Goal: Task Accomplishment & Management: Use online tool/utility

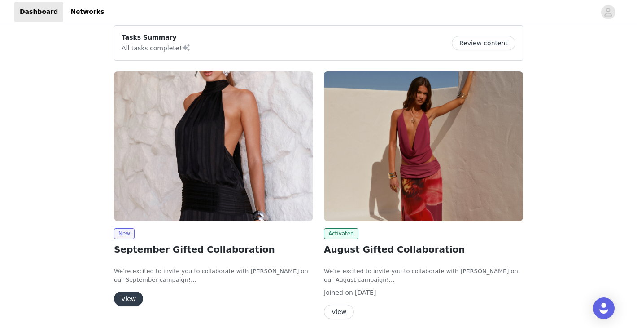
scroll to position [82, 0]
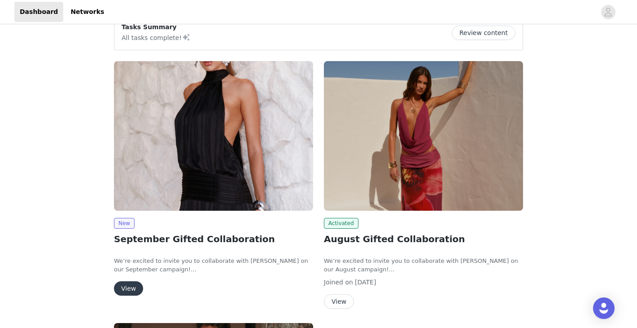
click at [125, 288] on button "View" at bounding box center [128, 288] width 29 height 14
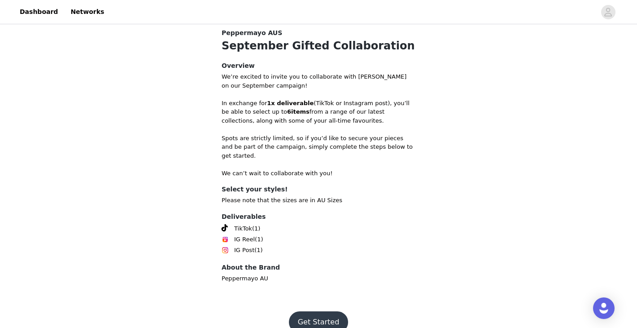
scroll to position [299, 0]
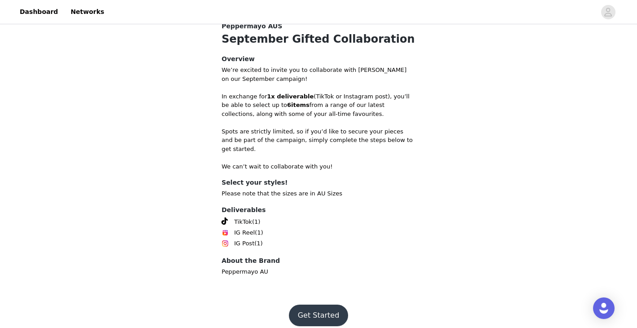
click at [315, 306] on button "Get Started" at bounding box center [319, 315] width 60 height 22
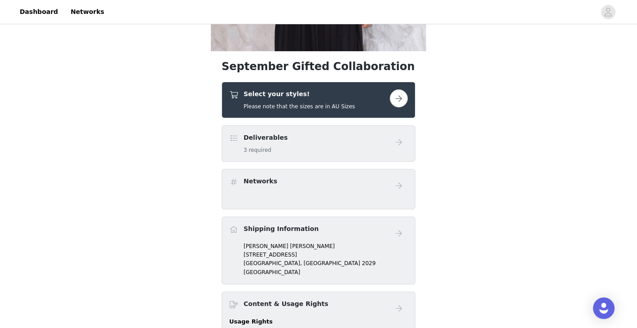
scroll to position [245, 0]
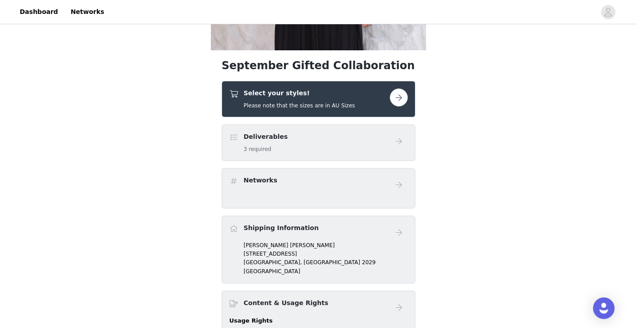
click at [399, 97] on button "button" at bounding box center [399, 97] width 18 height 18
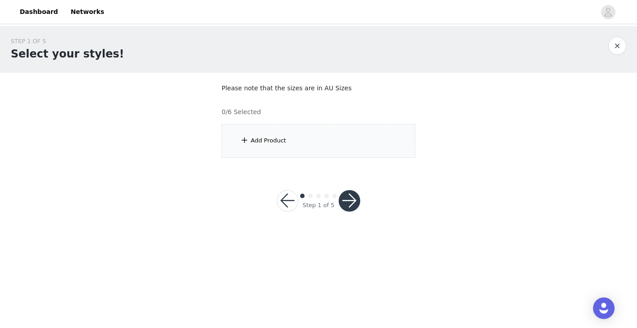
click at [297, 142] on div "Add Product" at bounding box center [319, 141] width 194 height 34
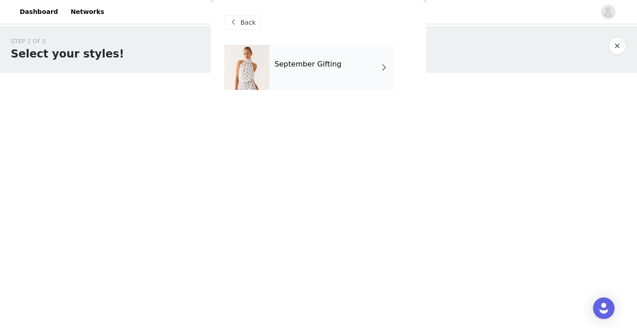
click at [351, 64] on div "September Gifting" at bounding box center [331, 67] width 125 height 45
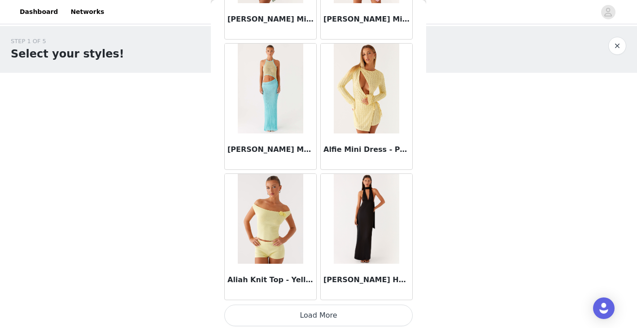
scroll to position [1046, 0]
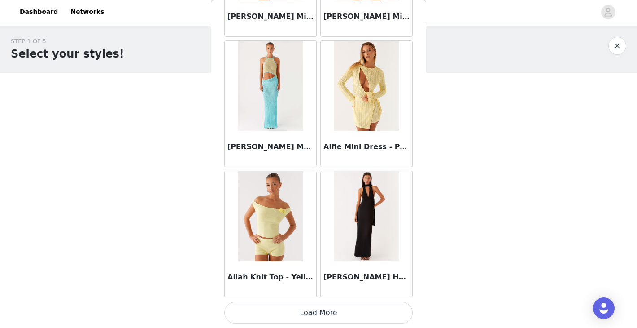
click at [337, 312] on button "Load More" at bounding box center [318, 313] width 188 height 22
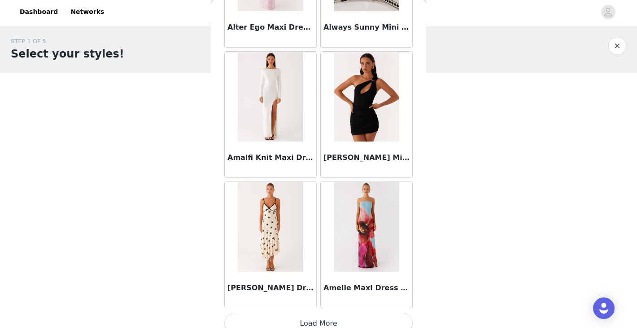
scroll to position [2347, 0]
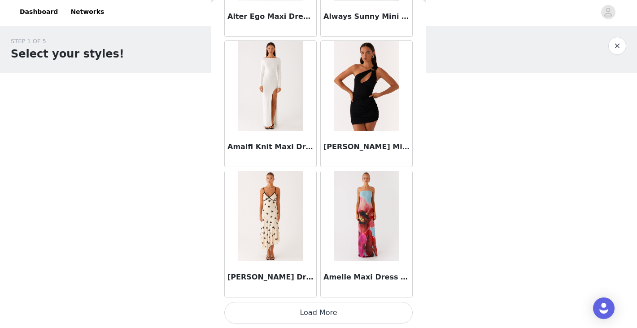
click at [329, 309] on button "Load More" at bounding box center [318, 313] width 188 height 22
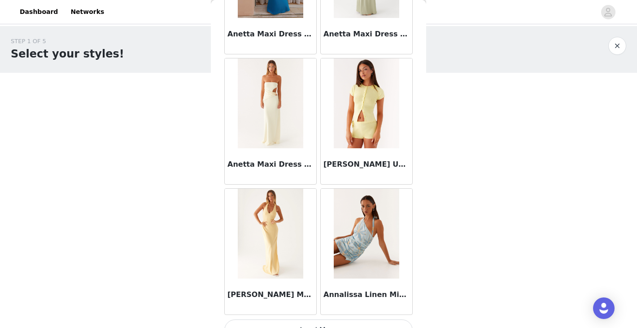
scroll to position [3649, 0]
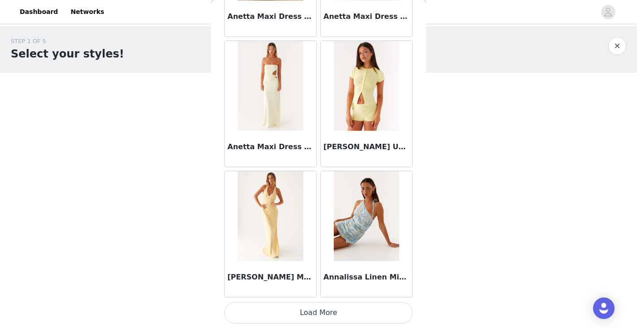
click at [312, 311] on button "Load More" at bounding box center [318, 313] width 188 height 22
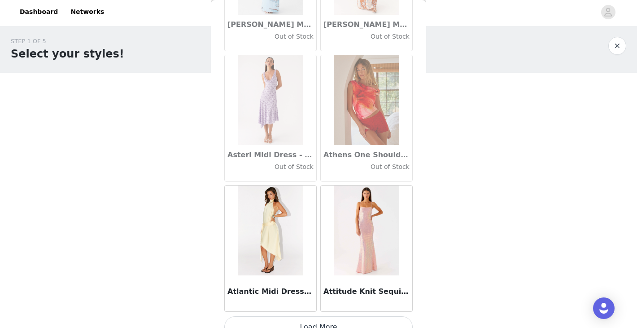
scroll to position [4950, 0]
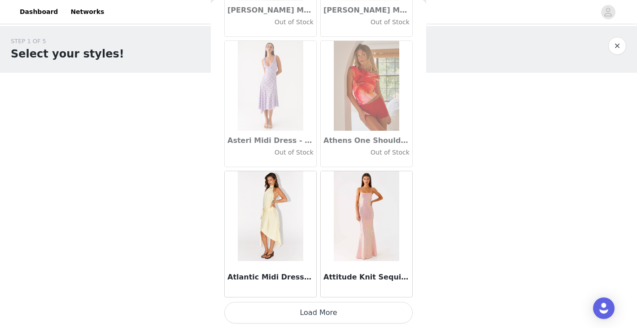
click at [315, 312] on button "Load More" at bounding box center [318, 313] width 188 height 22
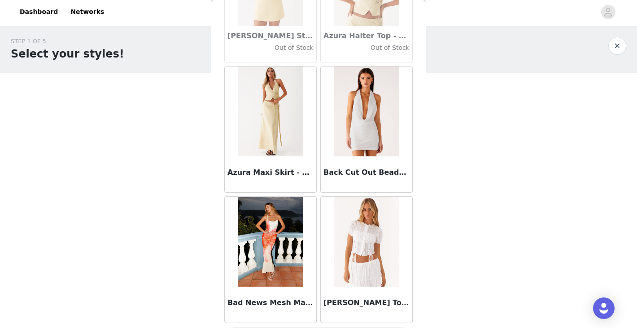
scroll to position [6252, 0]
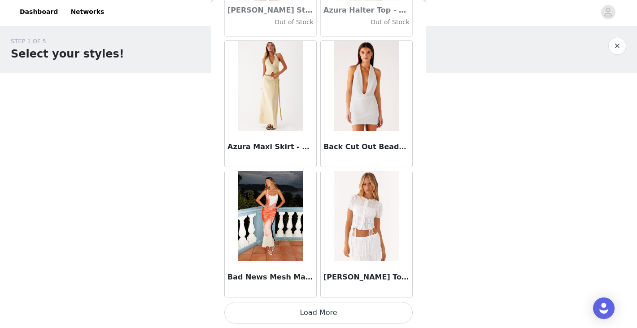
click at [319, 315] on button "Load More" at bounding box center [318, 313] width 188 height 22
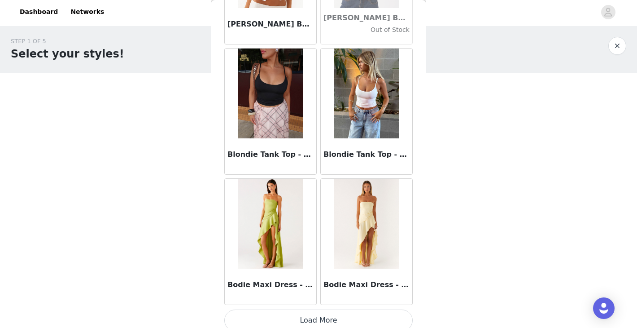
scroll to position [7553, 0]
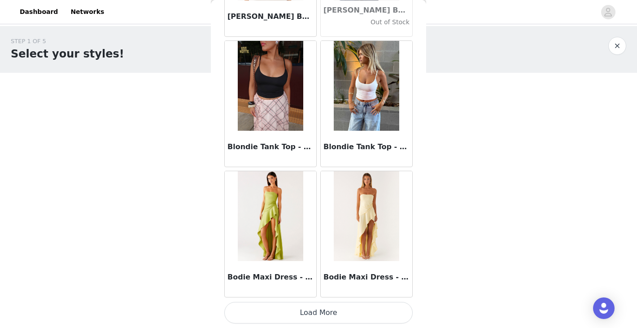
click at [311, 311] on button "Load More" at bounding box center [318, 313] width 188 height 22
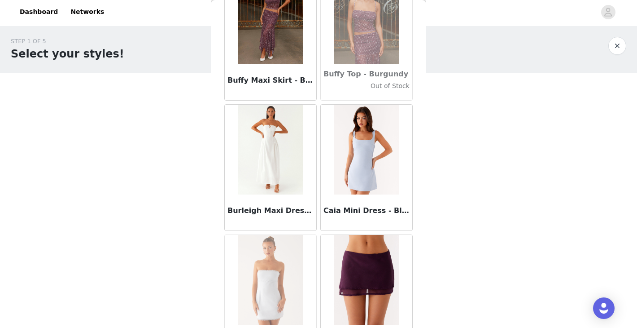
scroll to position [8855, 0]
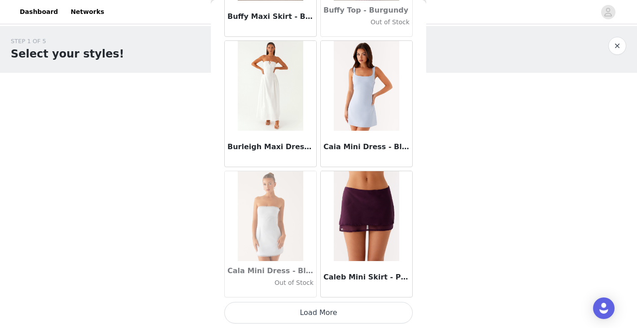
click at [324, 311] on button "Load More" at bounding box center [318, 313] width 188 height 22
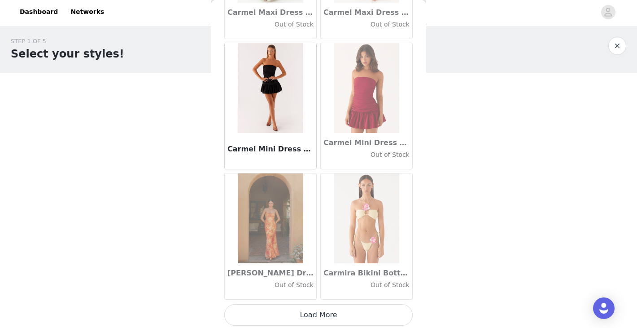
scroll to position [10156, 0]
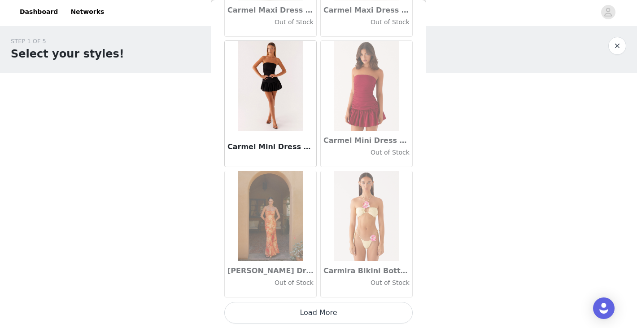
click at [323, 311] on button "Load More" at bounding box center [318, 313] width 188 height 22
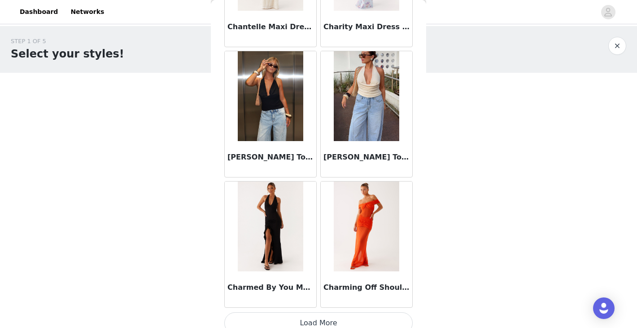
scroll to position [11458, 0]
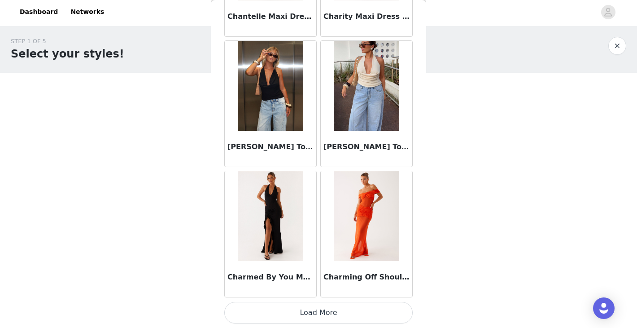
click at [346, 313] on button "Load More" at bounding box center [318, 313] width 188 height 22
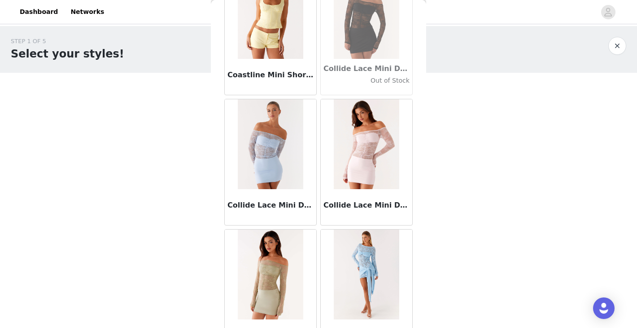
scroll to position [12759, 0]
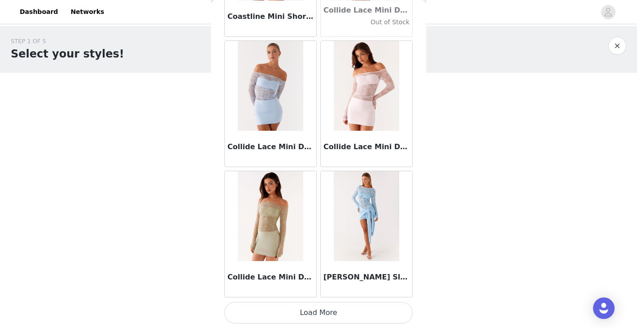
click at [339, 311] on button "Load More" at bounding box center [318, 313] width 188 height 22
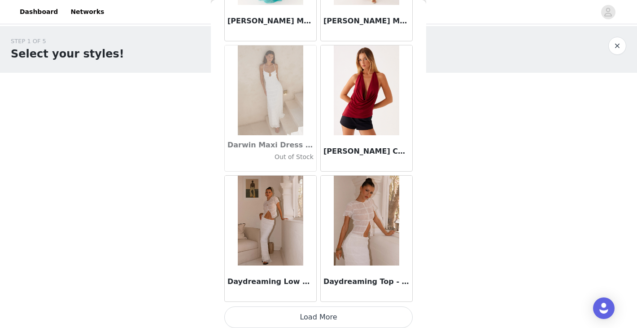
scroll to position [14061, 0]
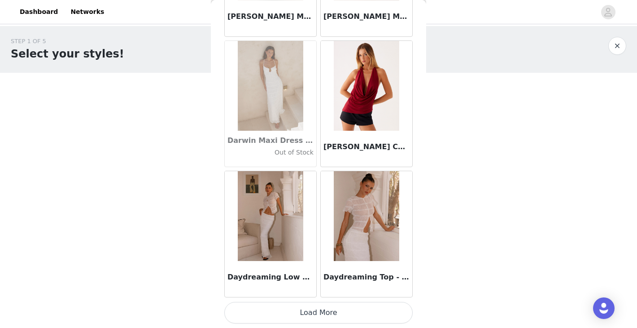
click at [298, 314] on button "Load More" at bounding box center [318, 313] width 188 height 22
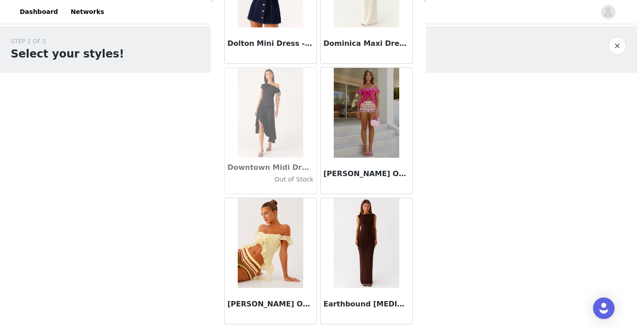
scroll to position [15362, 0]
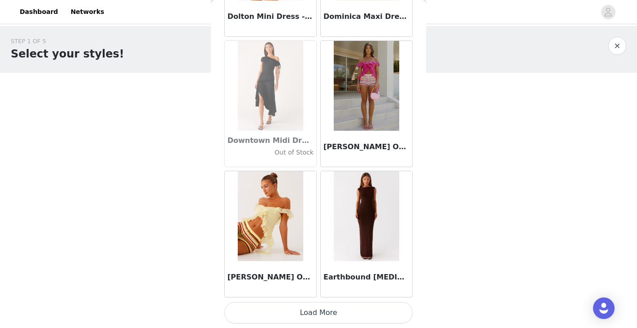
click at [305, 309] on button "Load More" at bounding box center [318, 313] width 188 height 22
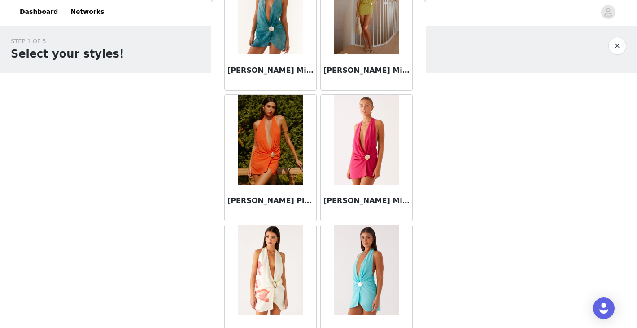
scroll to position [16663, 0]
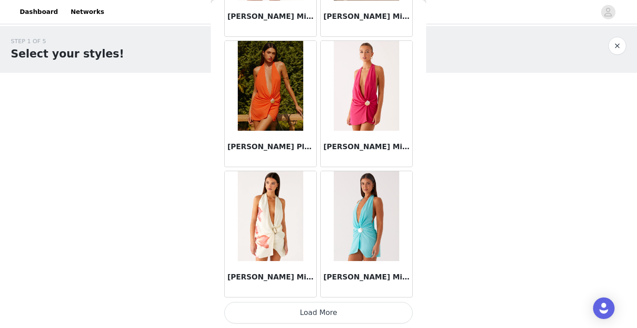
click at [324, 313] on button "Load More" at bounding box center [318, 313] width 188 height 22
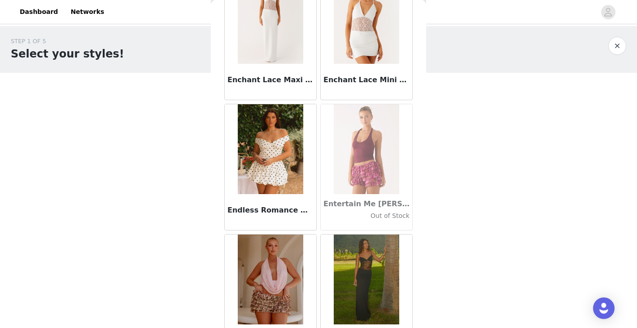
scroll to position [17965, 0]
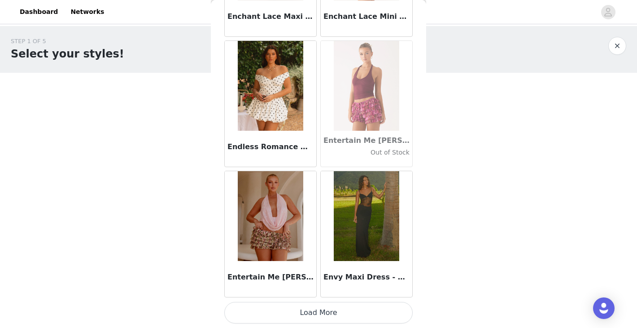
click at [291, 313] on button "Load More" at bounding box center [318, 313] width 188 height 22
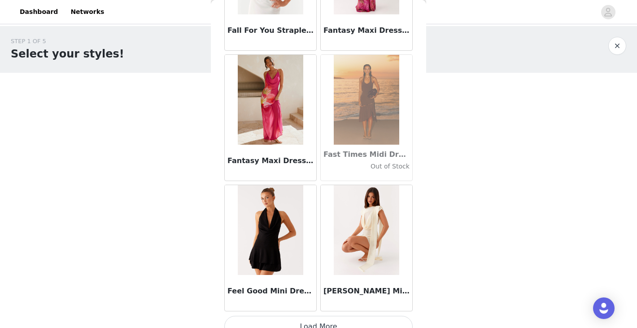
scroll to position [19266, 0]
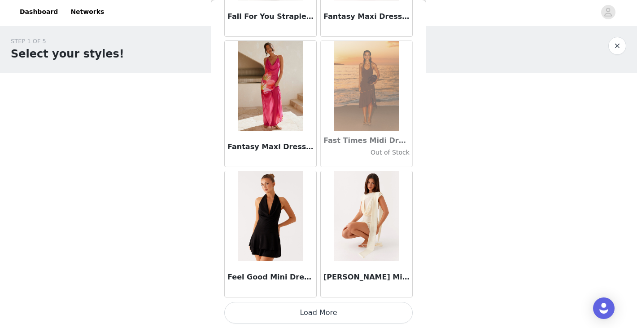
click at [325, 311] on button "Load More" at bounding box center [318, 313] width 188 height 22
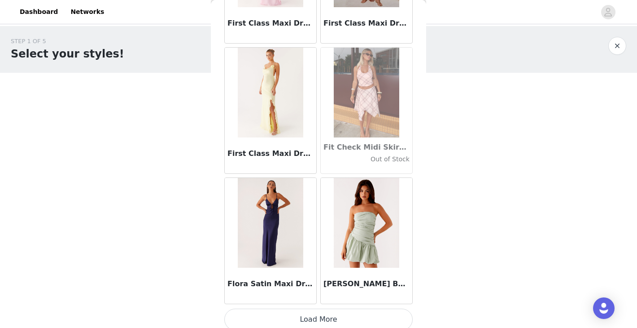
scroll to position [20568, 0]
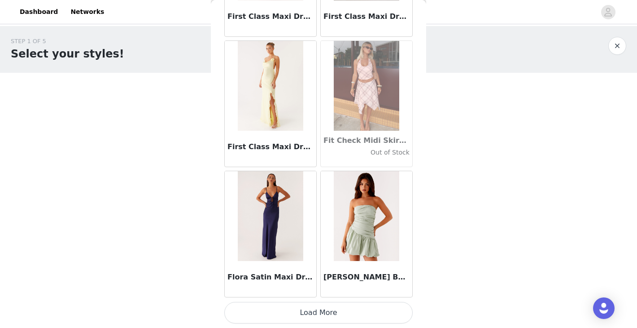
click at [300, 317] on button "Load More" at bounding box center [318, 313] width 188 height 22
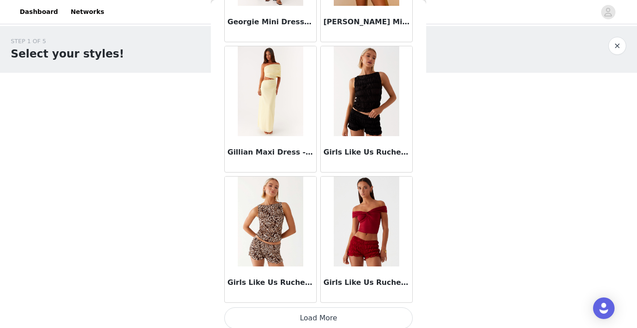
scroll to position [21869, 0]
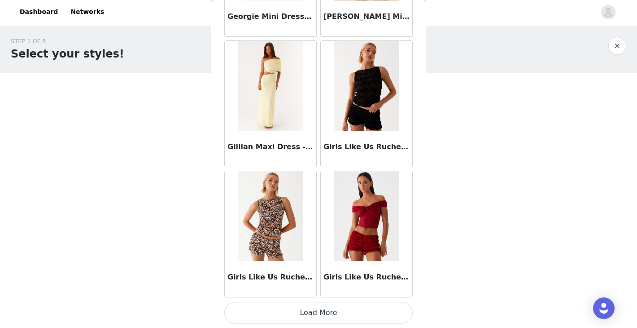
click at [340, 310] on button "Load More" at bounding box center [318, 313] width 188 height 22
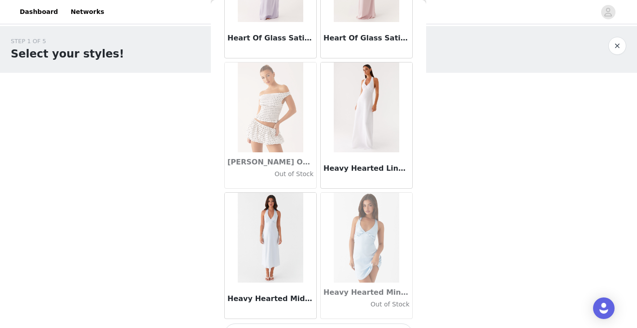
scroll to position [23171, 0]
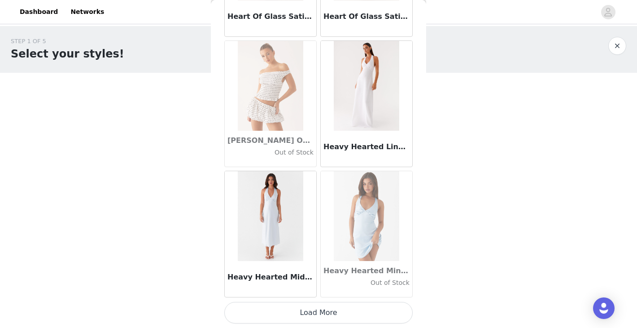
click at [315, 317] on button "Load More" at bounding box center [318, 313] width 188 height 22
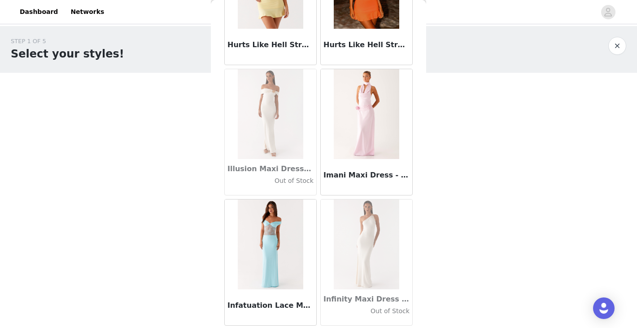
scroll to position [24472, 0]
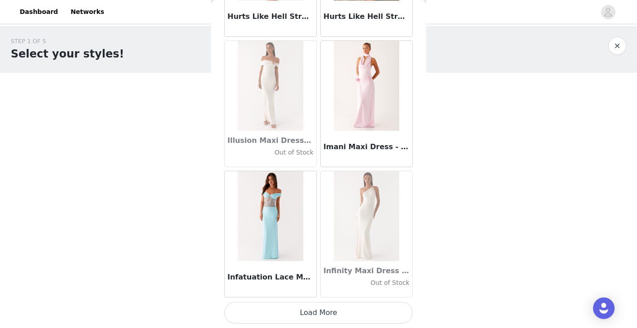
click at [300, 306] on button "Load More" at bounding box center [318, 313] width 188 height 22
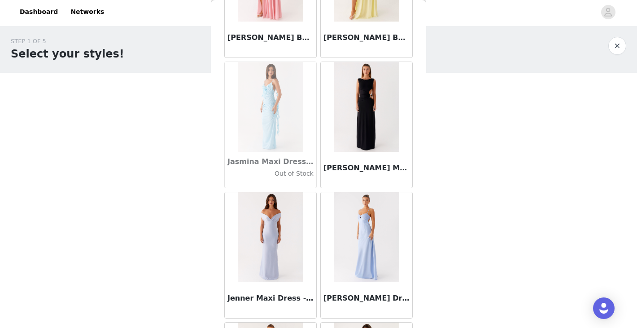
scroll to position [25493, 0]
